Goal: Task Accomplishment & Management: Manage account settings

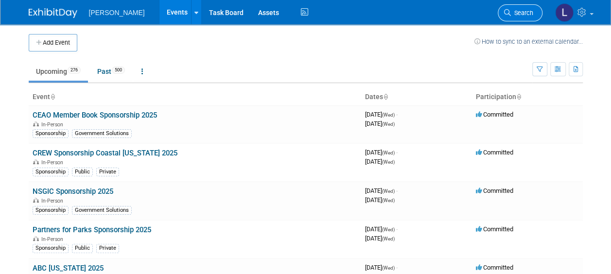
click at [503, 13] on link "Search" at bounding box center [520, 12] width 45 height 17
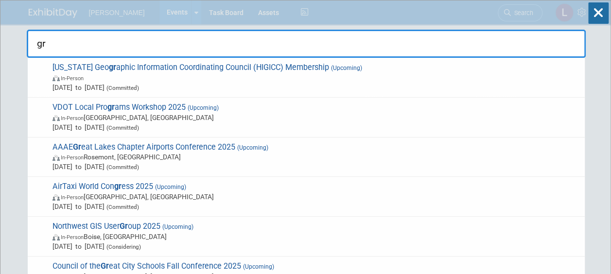
type input "g"
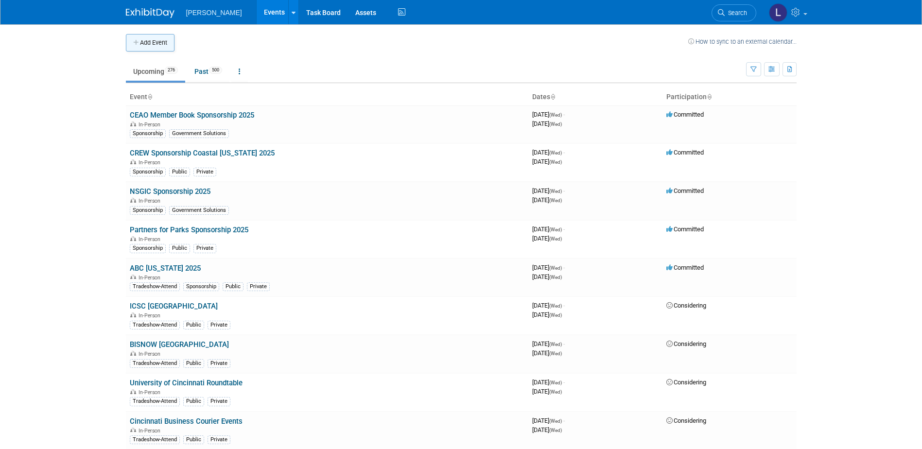
click at [158, 44] on button "Add Event" at bounding box center [150, 43] width 49 height 18
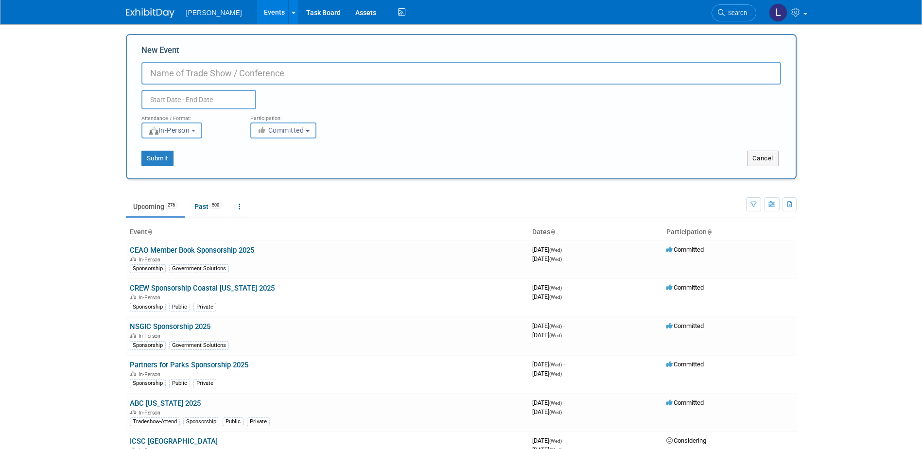
paste input "Friends for Great Parks Golf Outing"
type input "Friends for Great Parks Golf Outing 2025"
click at [162, 103] on input "text" at bounding box center [199, 99] width 115 height 19
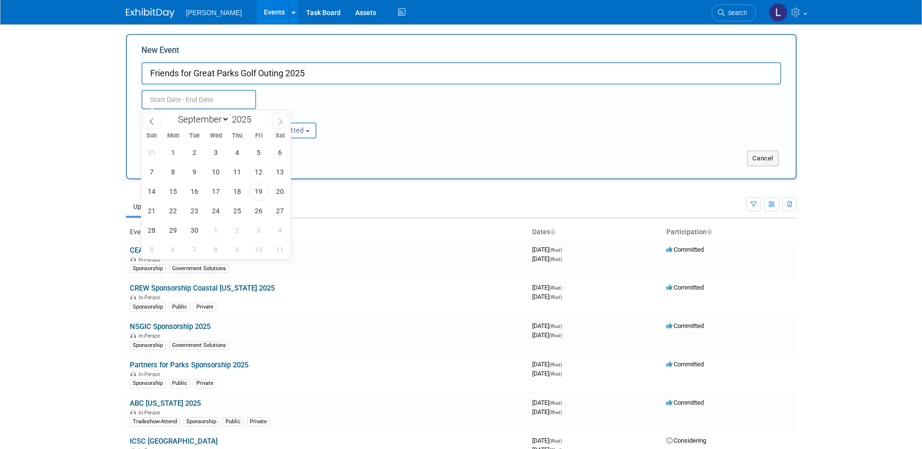
click at [283, 118] on icon at bounding box center [280, 121] width 7 height 7
select select "9"
click at [257, 172] on span "10" at bounding box center [258, 171] width 19 height 19
click at [257, 171] on span "10" at bounding box center [258, 171] width 19 height 19
type input "[DATE] to [DATE]"
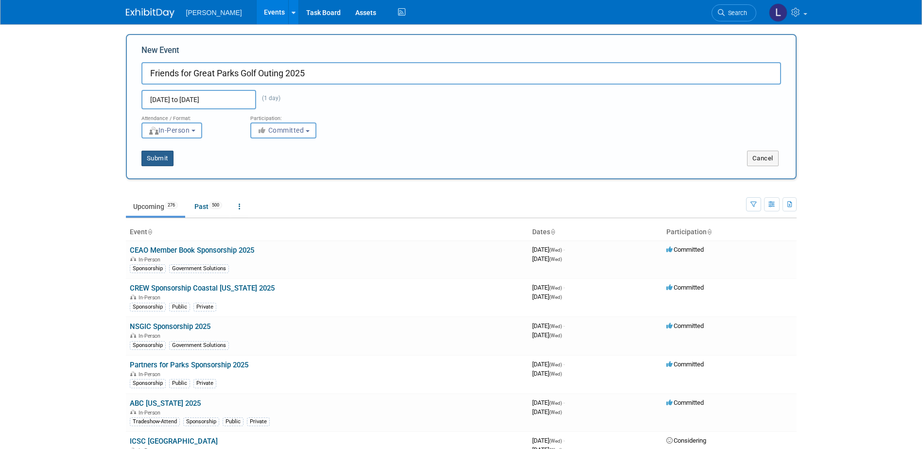
click at [161, 160] on button "Submit" at bounding box center [158, 159] width 32 height 16
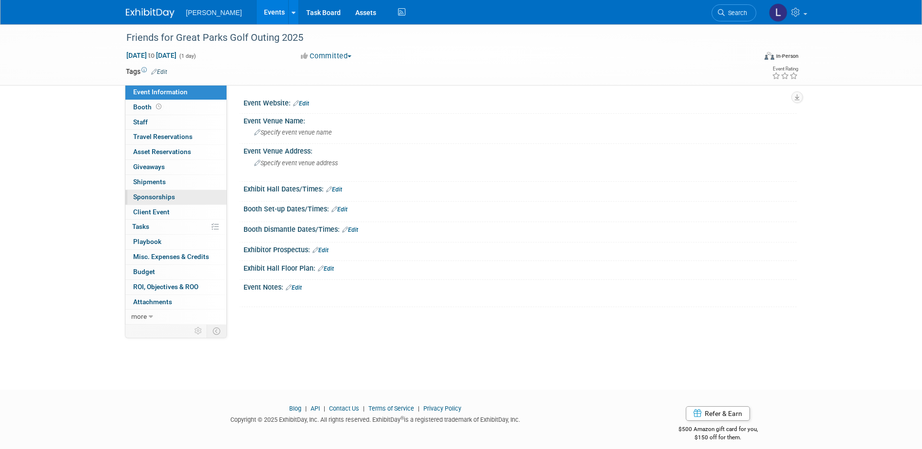
click at [157, 195] on span "Sponsorships 0" at bounding box center [154, 197] width 42 height 8
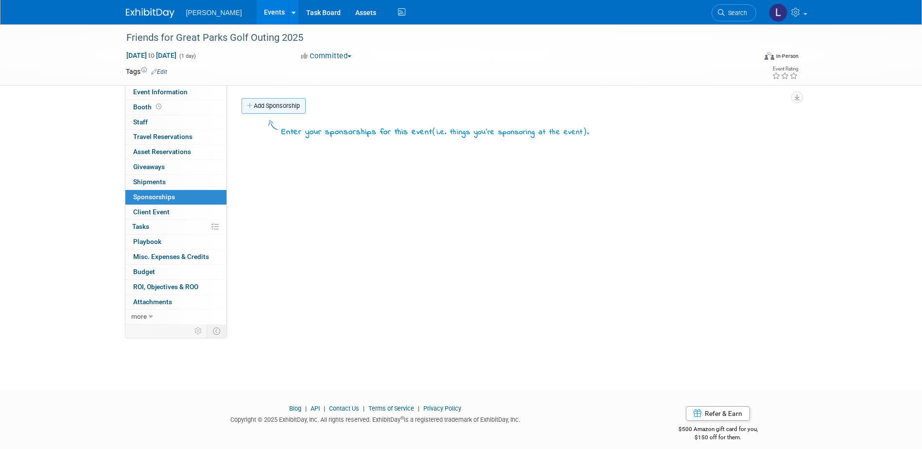
click at [277, 105] on link "Add Sponsorship" at bounding box center [274, 106] width 64 height 16
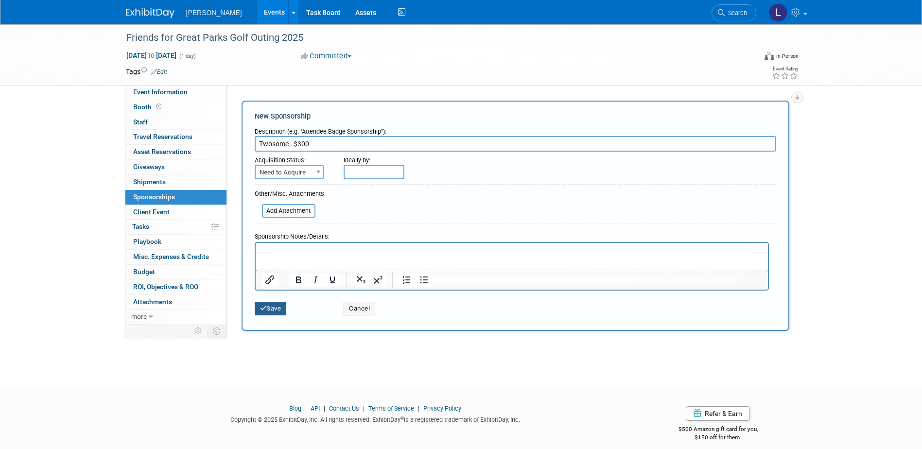
type input "Twosome - $300"
click at [270, 309] on button "Save" at bounding box center [271, 309] width 32 height 14
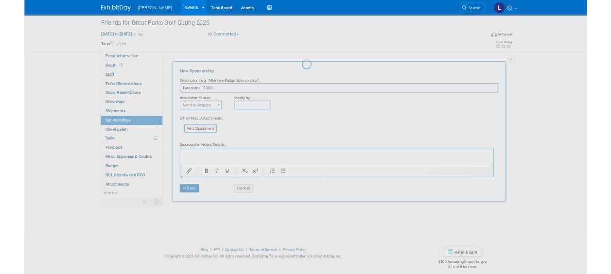
scroll to position [9, 0]
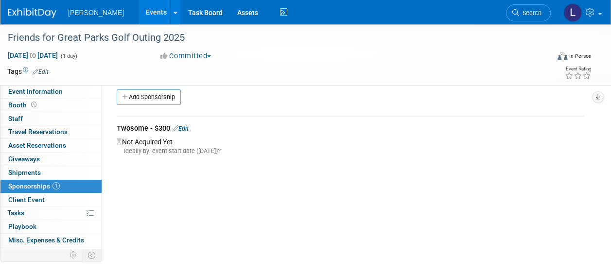
click at [188, 125] on link "Edit" at bounding box center [181, 128] width 16 height 7
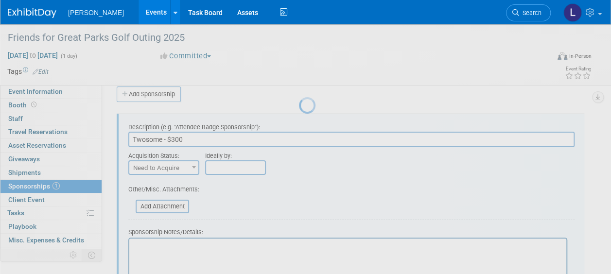
scroll to position [14, 0]
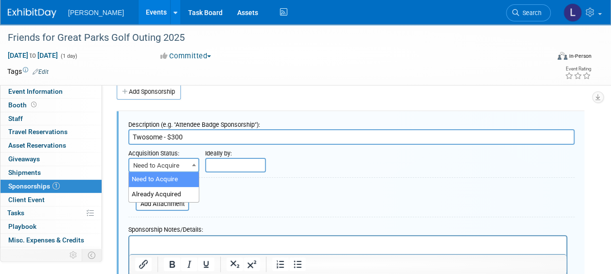
click at [175, 167] on span "Need to Acquire" at bounding box center [163, 166] width 69 height 14
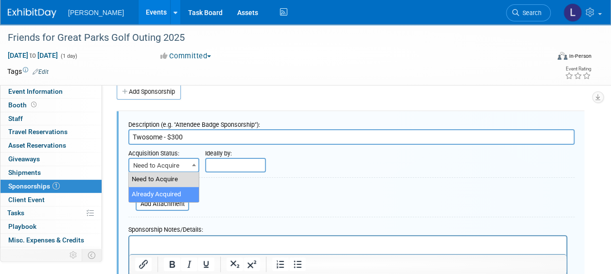
select select "2"
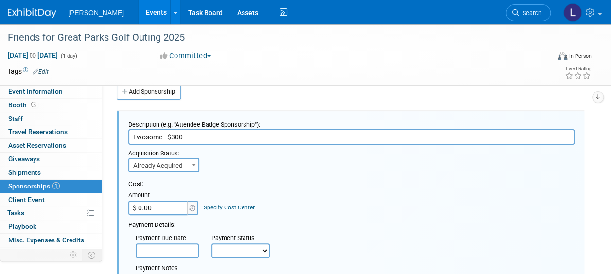
scroll to position [257, 0]
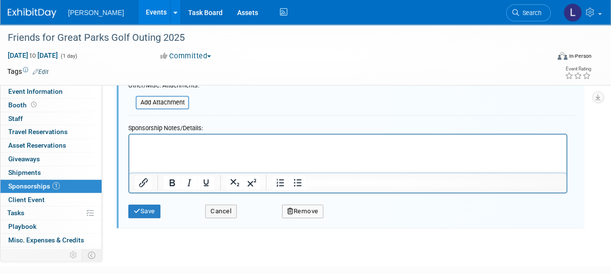
click at [167, 148] on html at bounding box center [347, 141] width 437 height 14
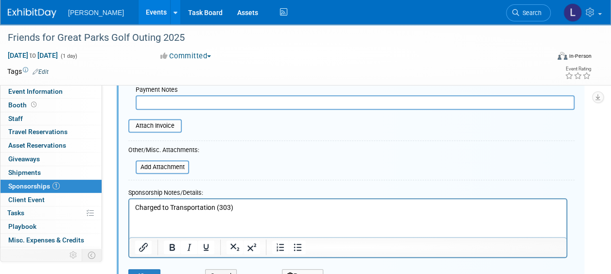
scroll to position [292, 0]
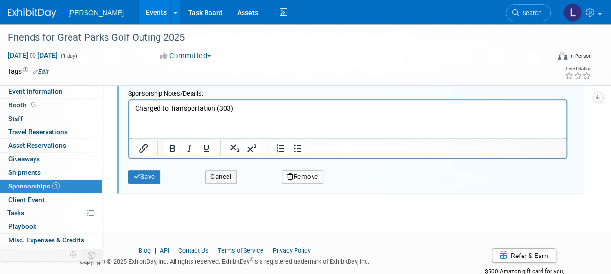
drag, startPoint x: 140, startPoint y: 178, endPoint x: 170, endPoint y: 181, distance: 30.3
click at [140, 178] on icon "submit" at bounding box center [137, 177] width 7 height 6
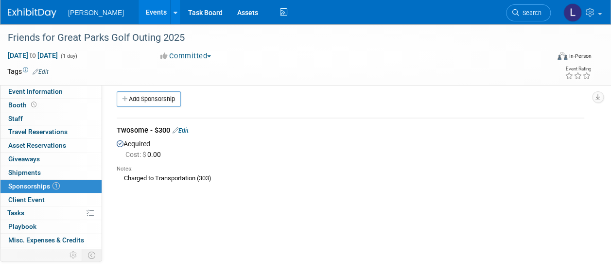
scroll to position [0, 0]
